Goal: Obtain resource: Download file/media

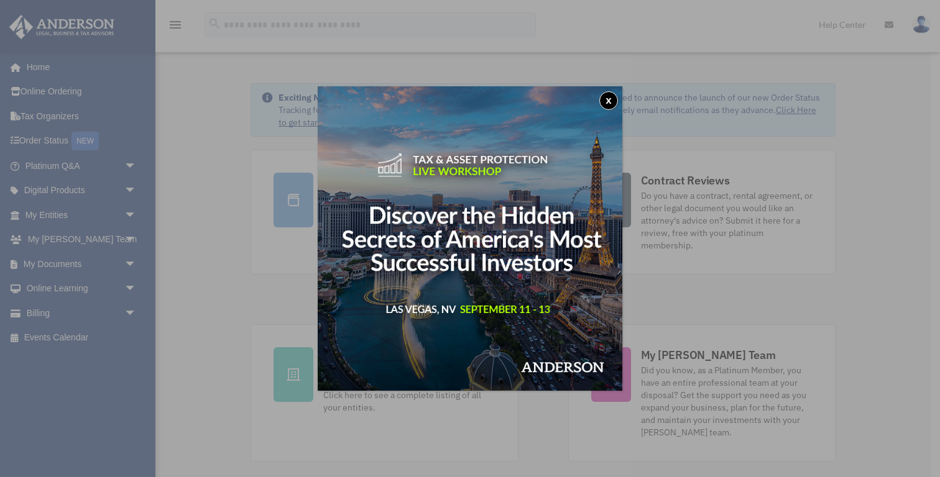
click at [611, 112] on img at bounding box center [470, 238] width 305 height 305
click at [612, 96] on button "x" at bounding box center [608, 100] width 19 height 19
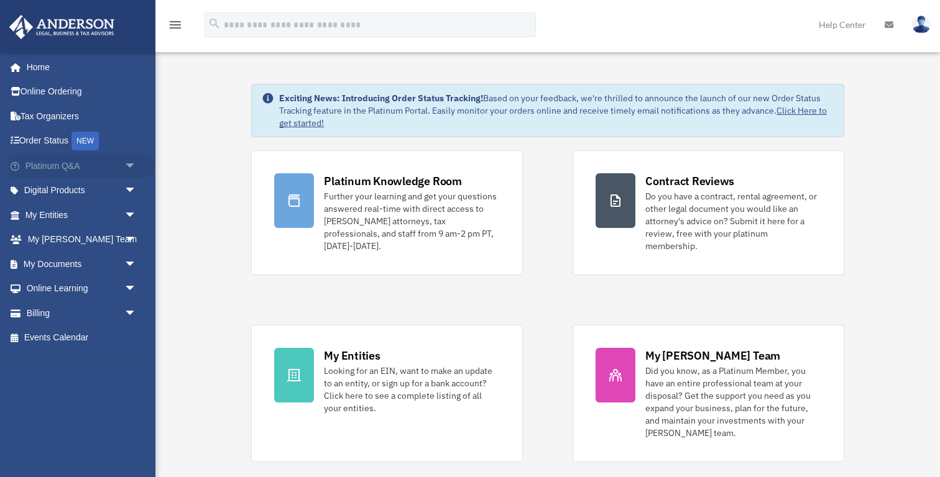
click at [71, 162] on link "Platinum Q&A arrow_drop_down" at bounding box center [82, 166] width 147 height 25
click at [131, 165] on span "arrow_drop_down" at bounding box center [136, 166] width 25 height 25
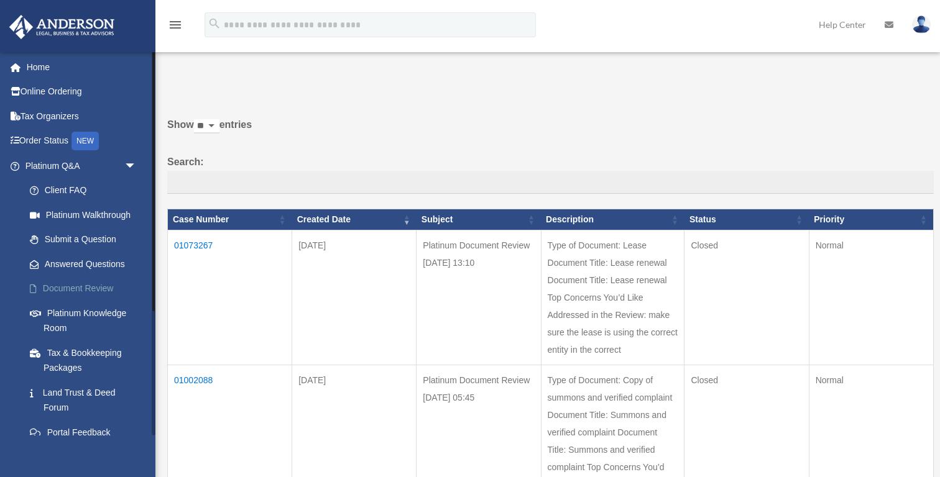
click at [93, 288] on link "Document Review" at bounding box center [86, 289] width 138 height 25
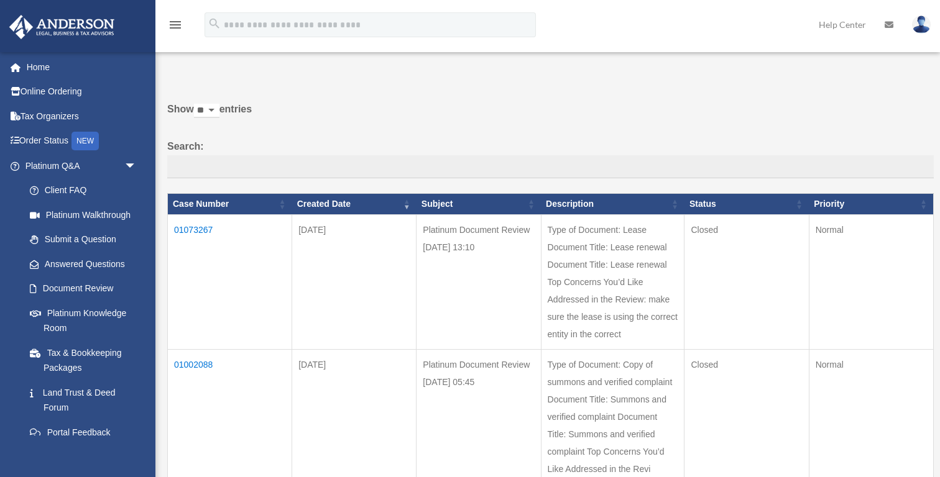
scroll to position [19, 0]
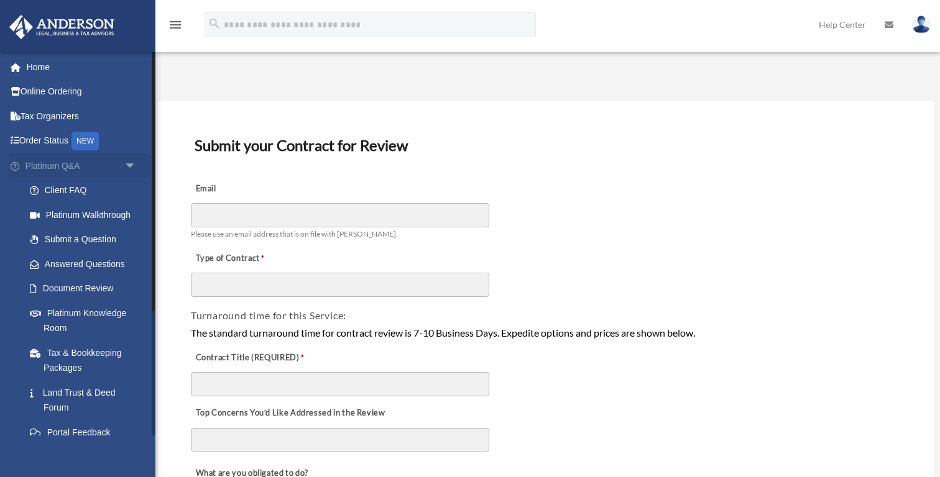
click at [36, 163] on link "Platinum Q&A arrow_drop_down" at bounding box center [82, 166] width 147 height 25
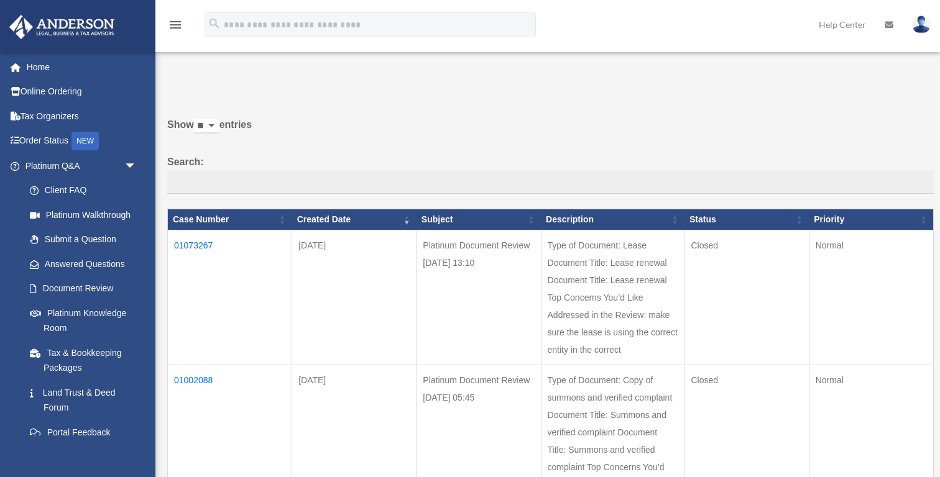
click at [189, 244] on td "01073267" at bounding box center [230, 298] width 124 height 135
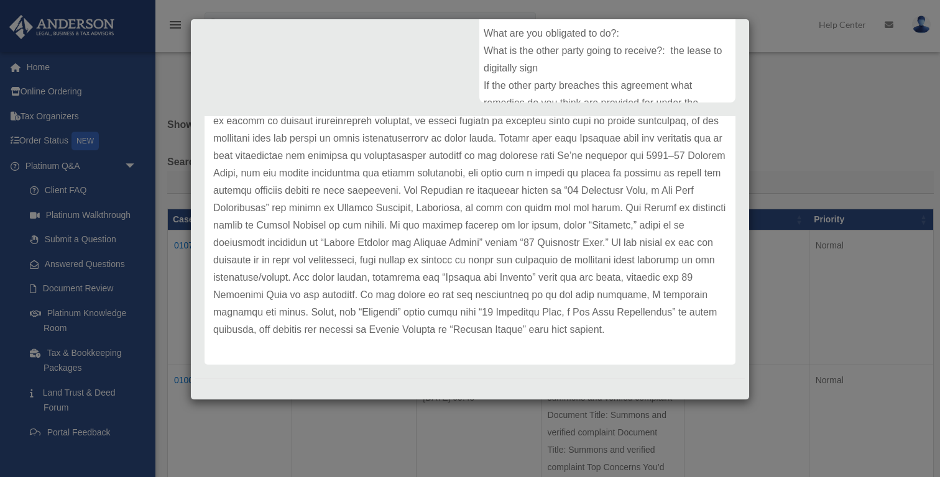
scroll to position [285, 0]
click at [829, 375] on div "Case Detail × Platinum Document Review 08/11/2025 13:10 Case Number 01073267 Cr…" at bounding box center [470, 238] width 940 height 477
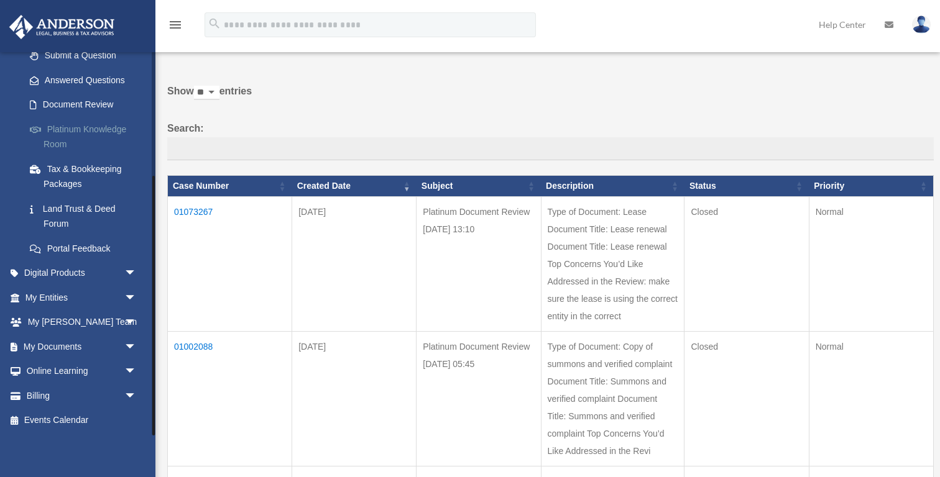
scroll to position [37, 0]
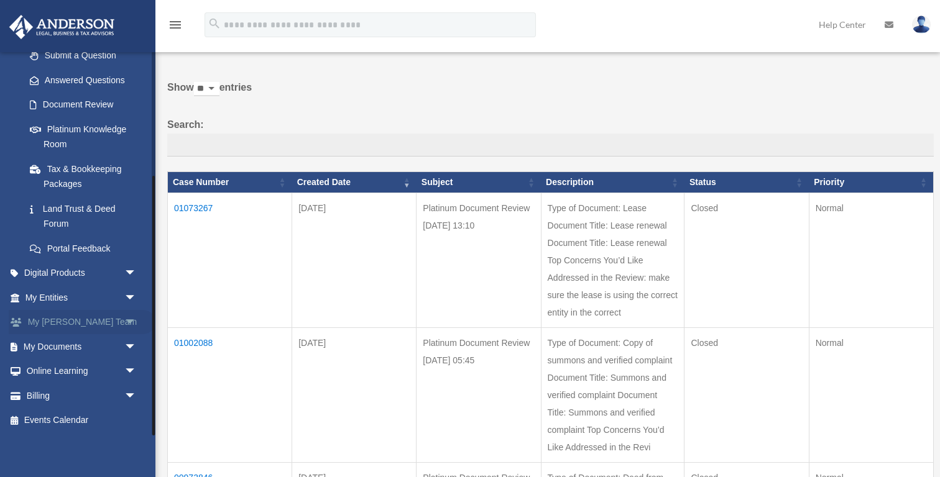
click at [89, 319] on link "My Anderson Team arrow_drop_down" at bounding box center [82, 322] width 147 height 25
click at [96, 342] on link "My Documents arrow_drop_down" at bounding box center [82, 346] width 147 height 25
click at [127, 347] on span "arrow_drop_down" at bounding box center [136, 346] width 25 height 25
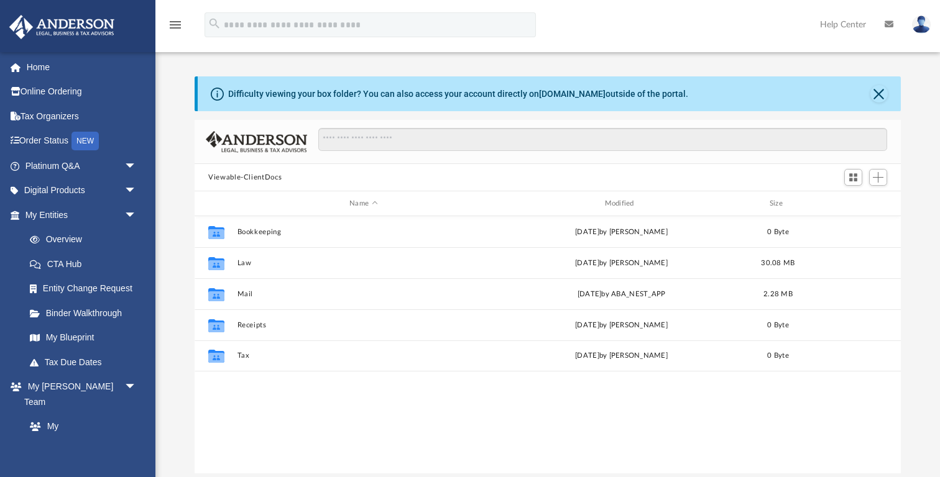
scroll to position [282, 706]
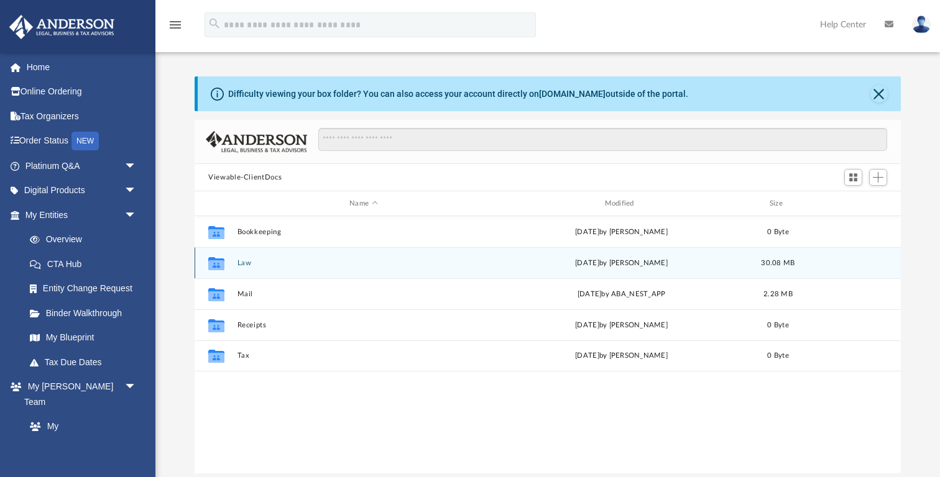
click at [243, 266] on button "Law" at bounding box center [363, 263] width 252 height 8
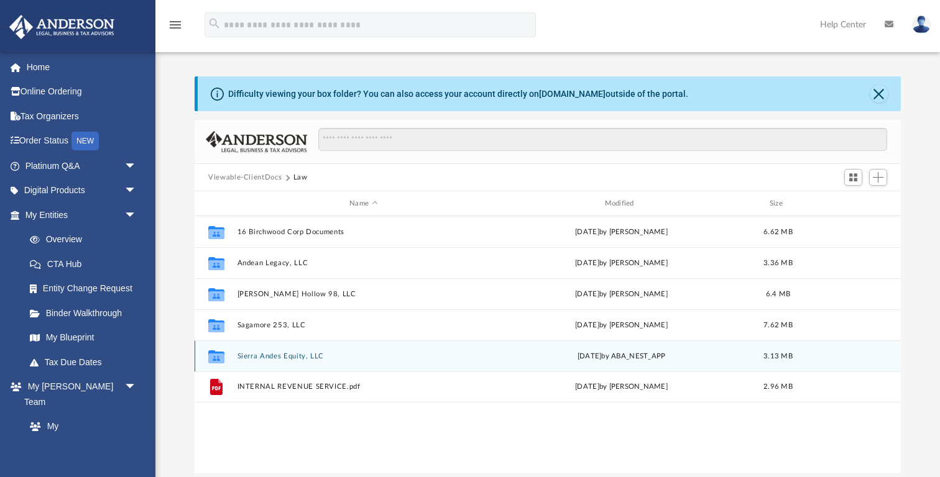
click at [279, 357] on button "Sierra Andes Equity, LLC" at bounding box center [363, 356] width 252 height 8
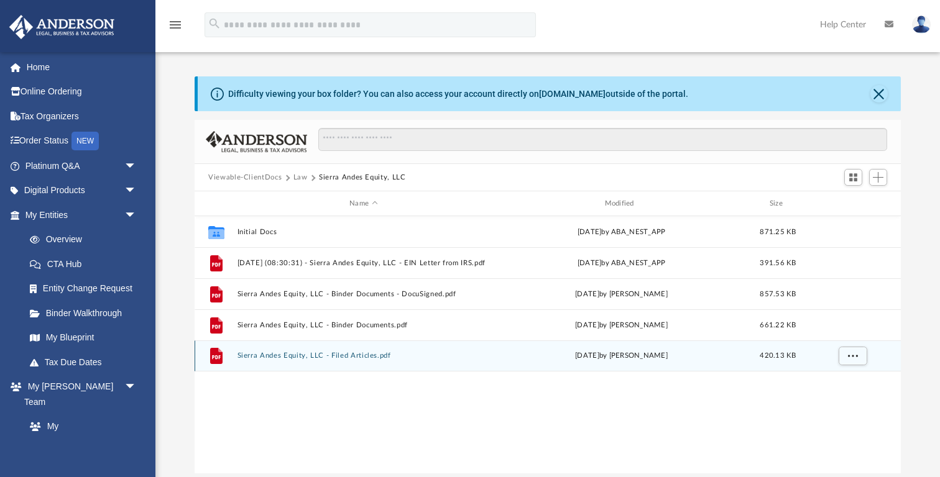
click at [381, 353] on button "Sierra Andes Equity, LLC - Filed Articles.pdf" at bounding box center [363, 356] width 252 height 8
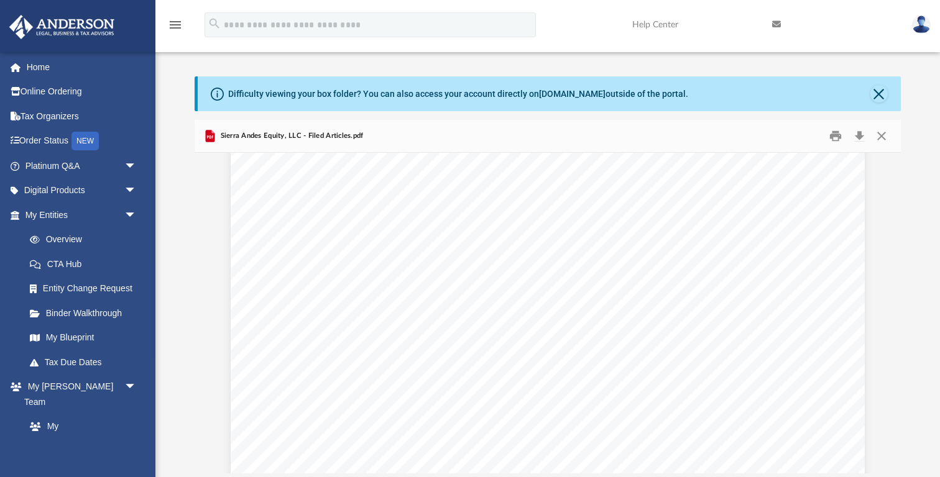
scroll to position [0, 0]
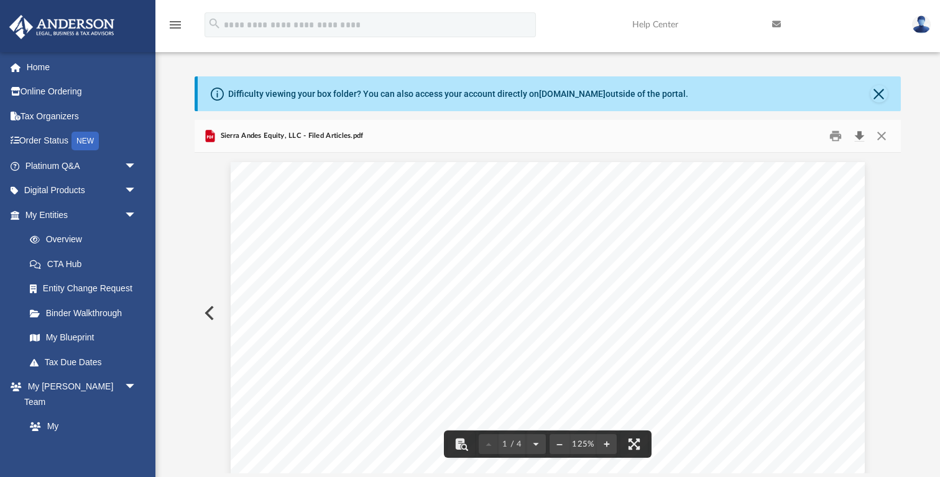
click at [858, 135] on button "Download" at bounding box center [859, 136] width 22 height 19
click at [880, 98] on button "Close" at bounding box center [878, 93] width 17 height 17
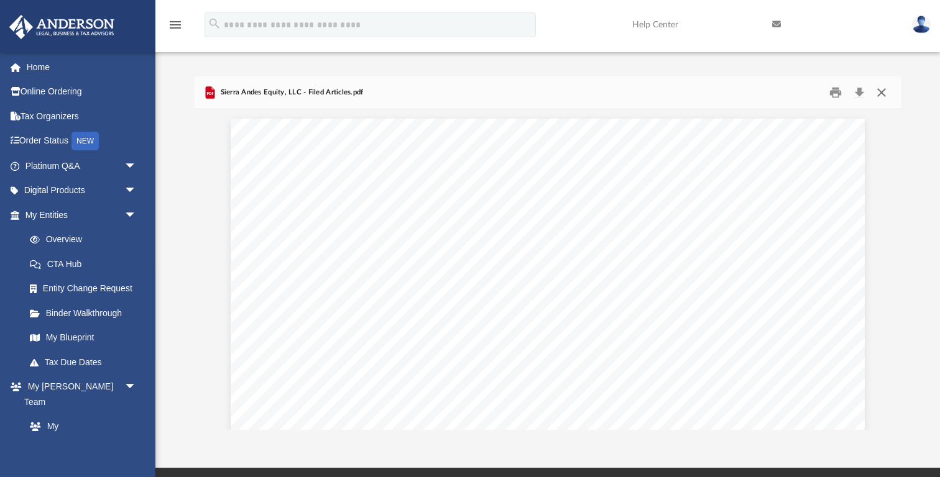
click at [885, 94] on button "Close" at bounding box center [881, 92] width 22 height 19
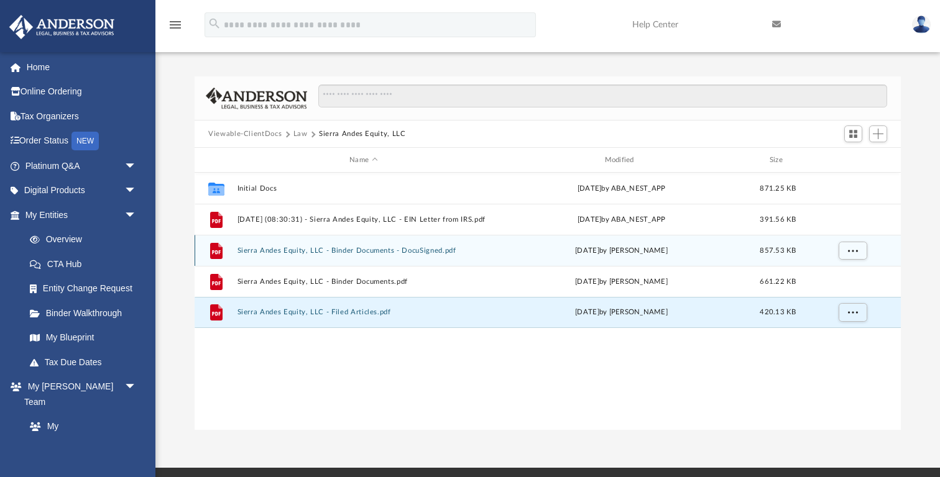
click at [401, 252] on button "Sierra Andes Equity, LLC - Binder Documents - DocuSigned.pdf" at bounding box center [363, 251] width 252 height 8
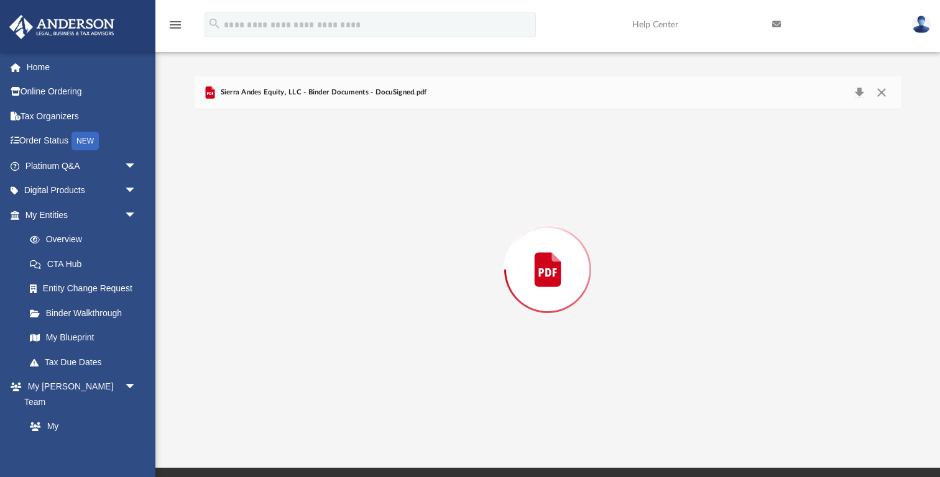
click at [401, 252] on div "Preview" at bounding box center [548, 269] width 706 height 321
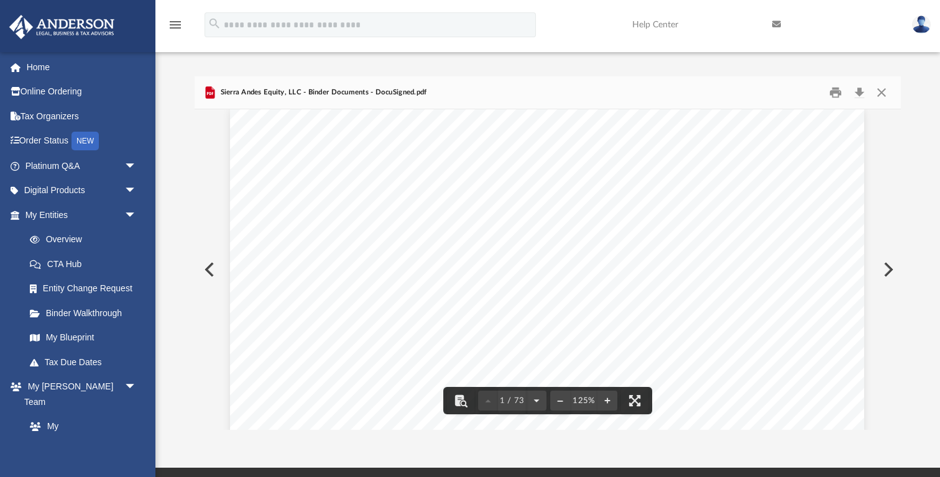
scroll to position [11, 1]
drag, startPoint x: 361, startPoint y: 270, endPoint x: 477, endPoint y: 270, distance: 115.6
click at [477, 270] on span "Sierra Andes Equity, LLC" at bounding box center [419, 269] width 119 height 11
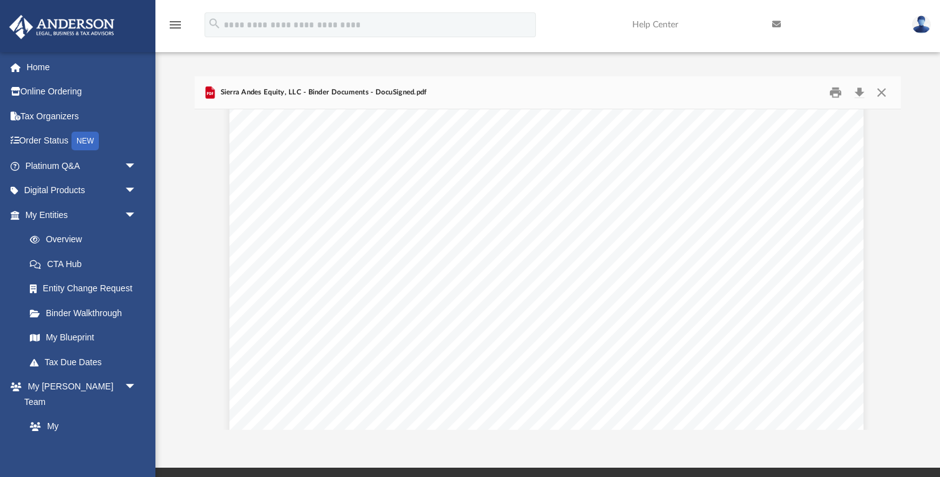
scroll to position [908, 1]
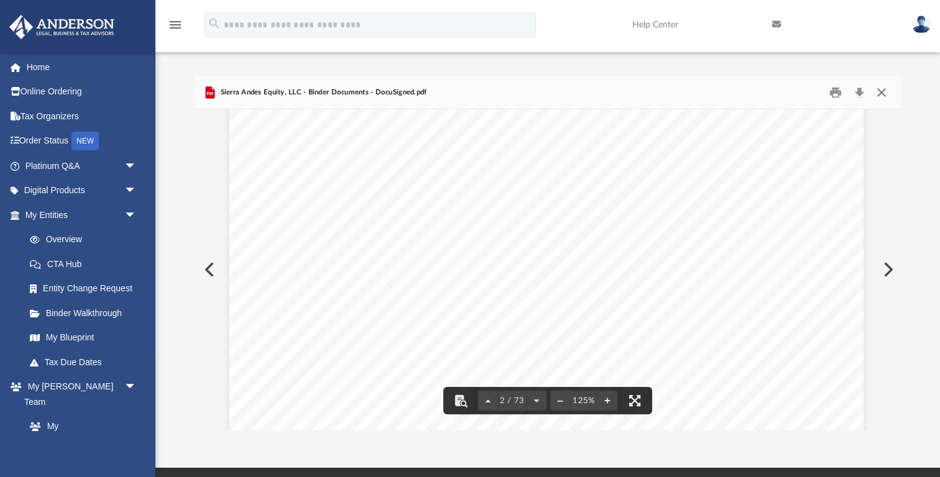
click at [881, 98] on button "Close" at bounding box center [881, 92] width 22 height 19
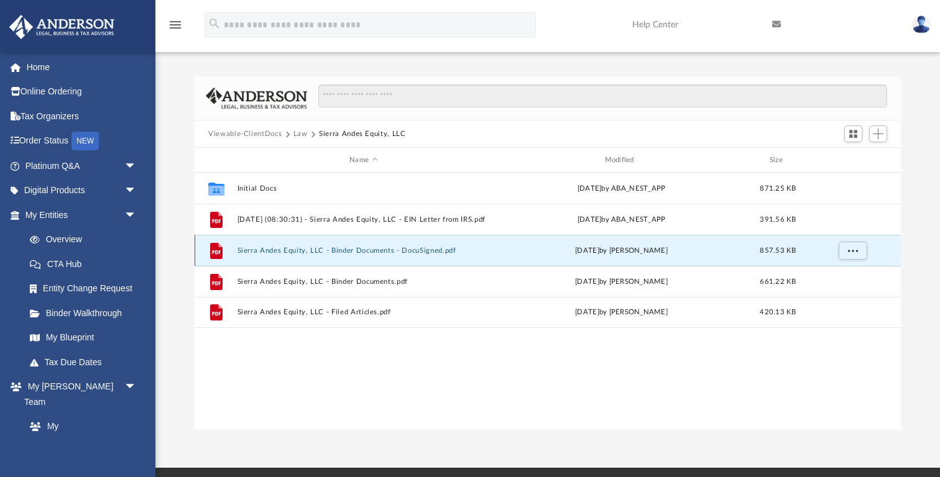
click at [400, 247] on button "Sierra Andes Equity, LLC - Binder Documents - DocuSigned.pdf" at bounding box center [363, 251] width 252 height 8
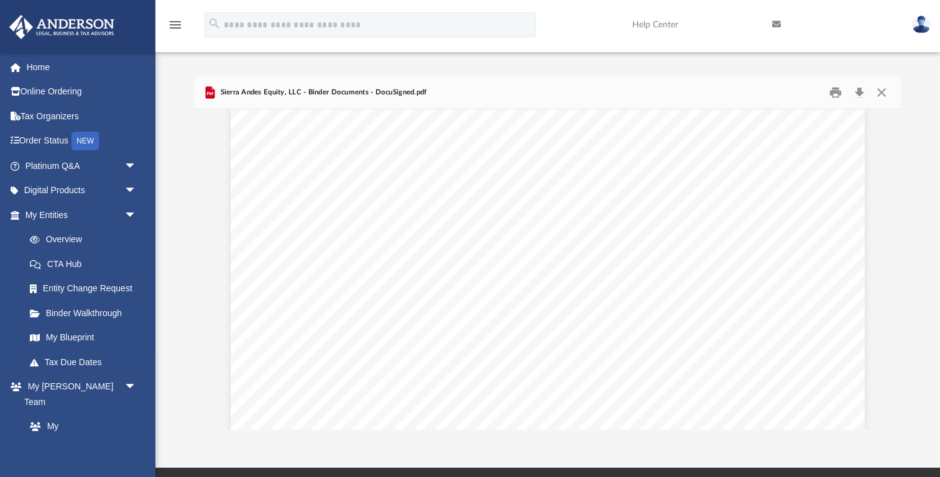
scroll to position [1219, 0]
